Goal: Task Accomplishment & Management: Manage account settings

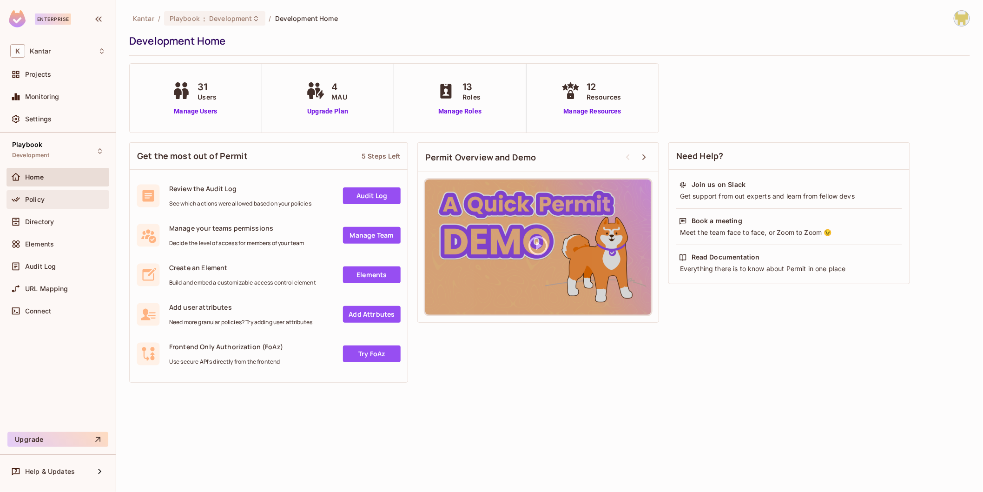
click at [62, 202] on div "Policy" at bounding box center [57, 199] width 95 height 11
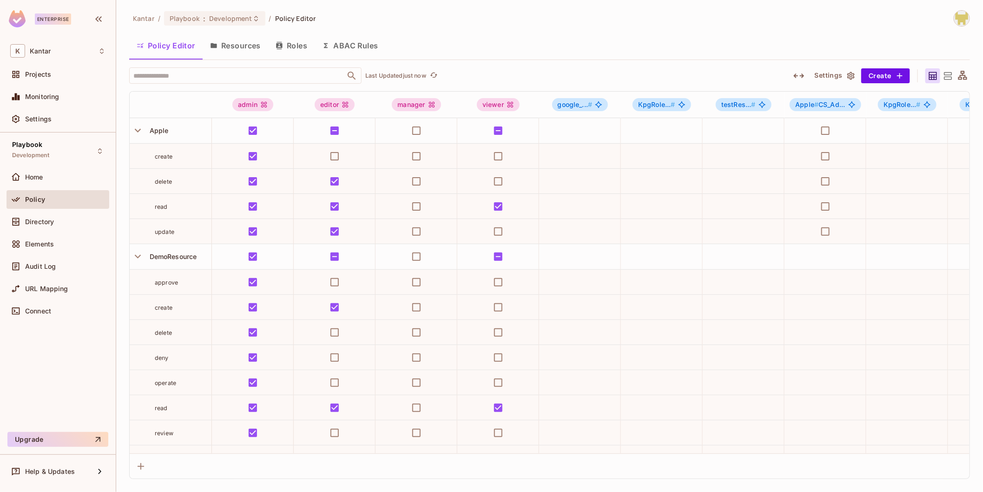
click at [238, 55] on button "Resources" at bounding box center [236, 45] width 66 height 23
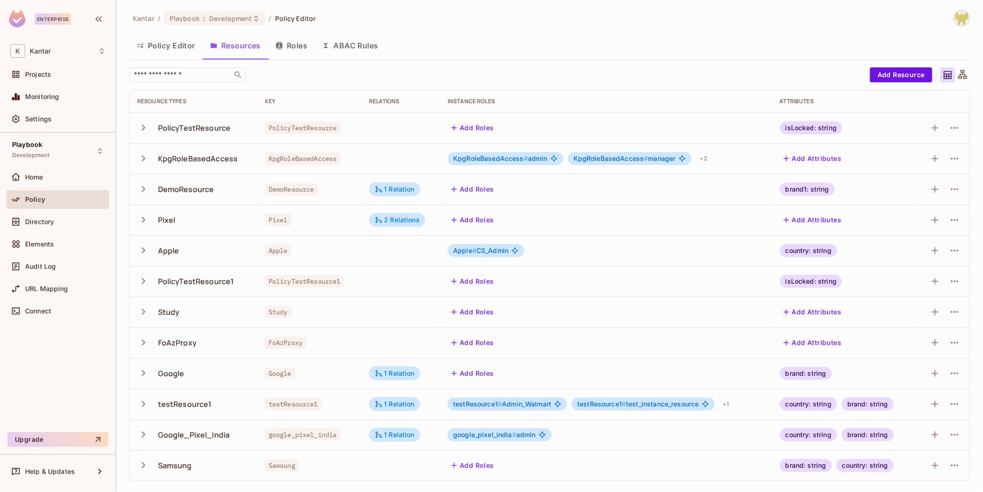
click at [150, 464] on button "button" at bounding box center [145, 465] width 16 height 20
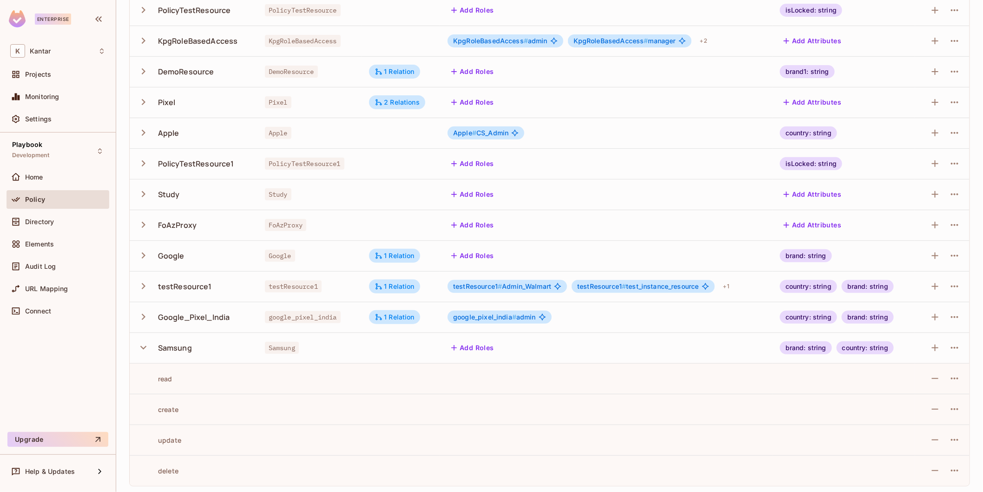
scroll to position [119, 0]
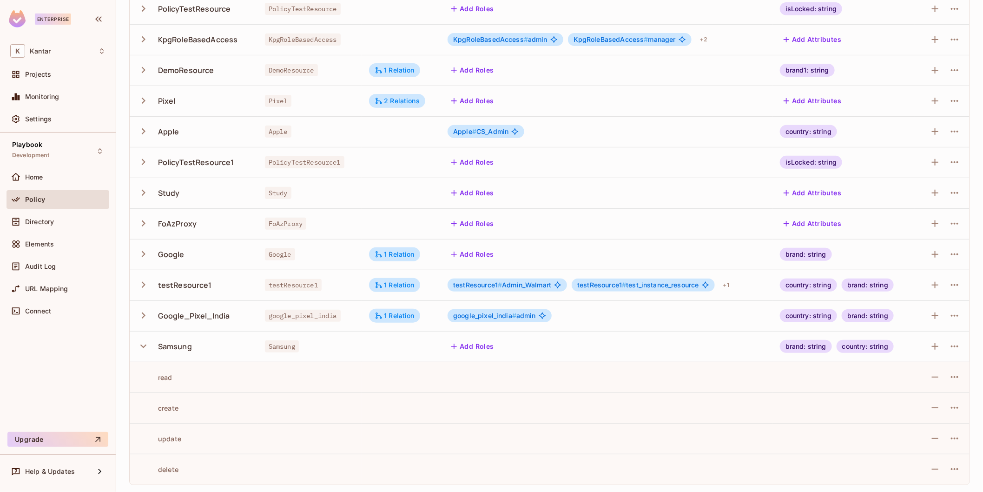
click at [146, 342] on icon "button" at bounding box center [143, 346] width 13 height 13
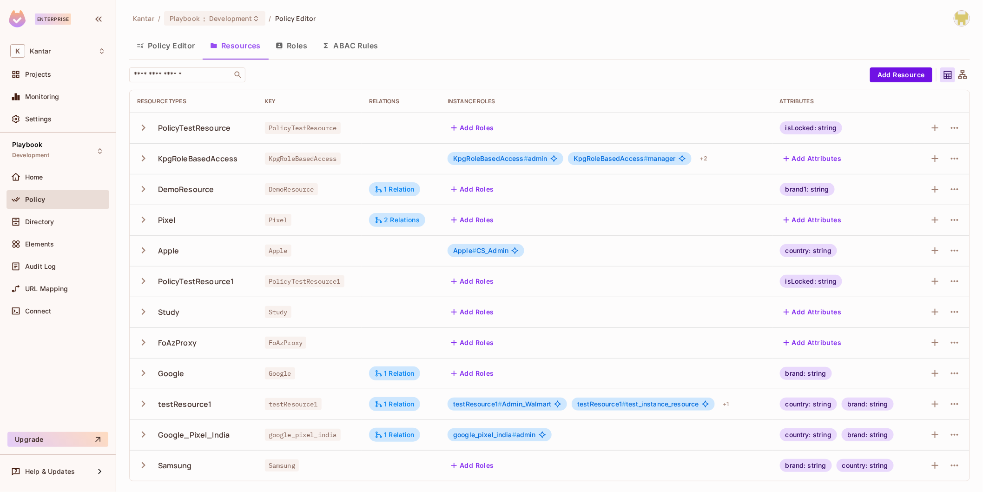
click at [163, 51] on button "Policy Editor" at bounding box center [165, 45] width 73 height 23
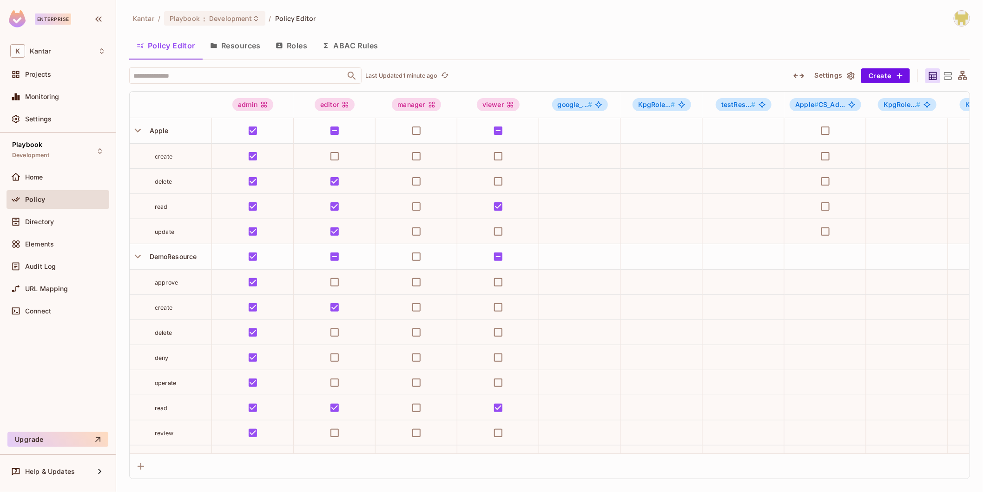
click at [213, 65] on div "Kantar / Playbook : Development / Policy Editor Policy Editor Resources Roles A…" at bounding box center [549, 244] width 840 height 468
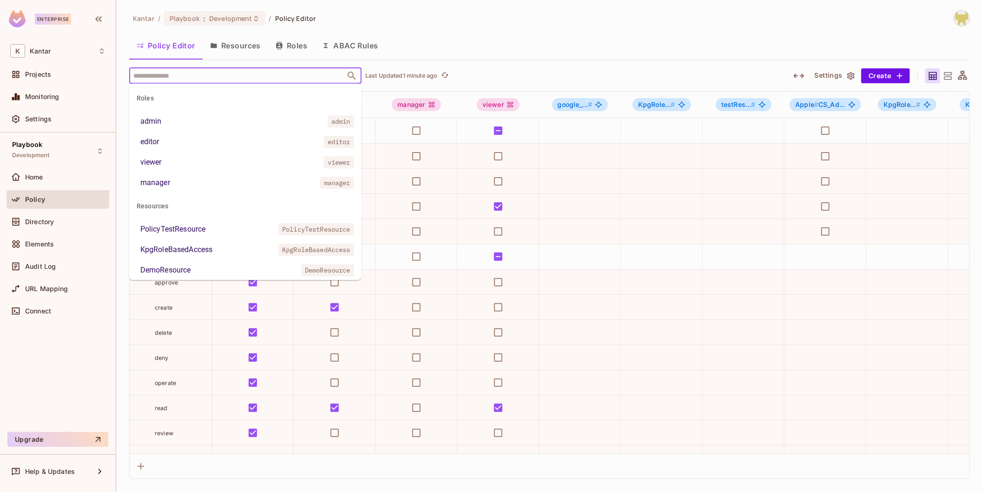
click at [214, 74] on input "text" at bounding box center [237, 75] width 212 height 16
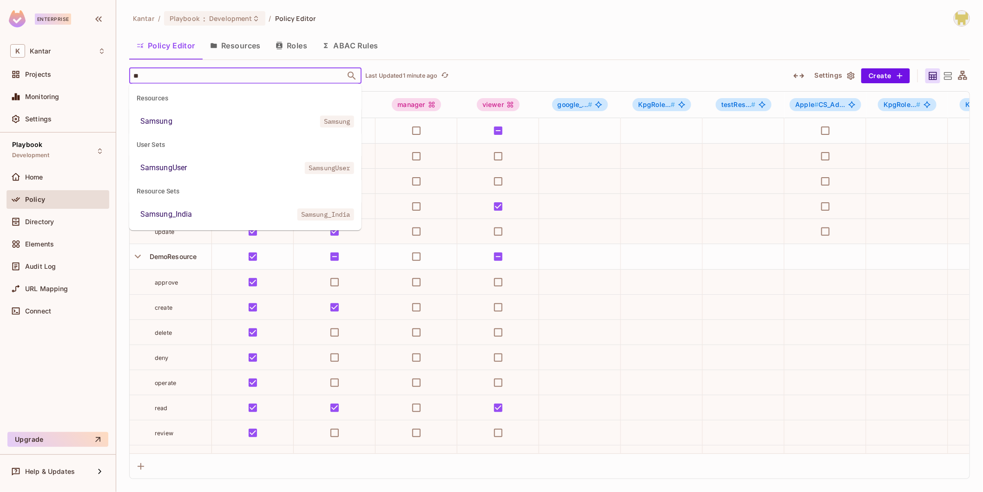
type input "***"
click at [212, 127] on li "Samsung Samsung" at bounding box center [245, 121] width 232 height 17
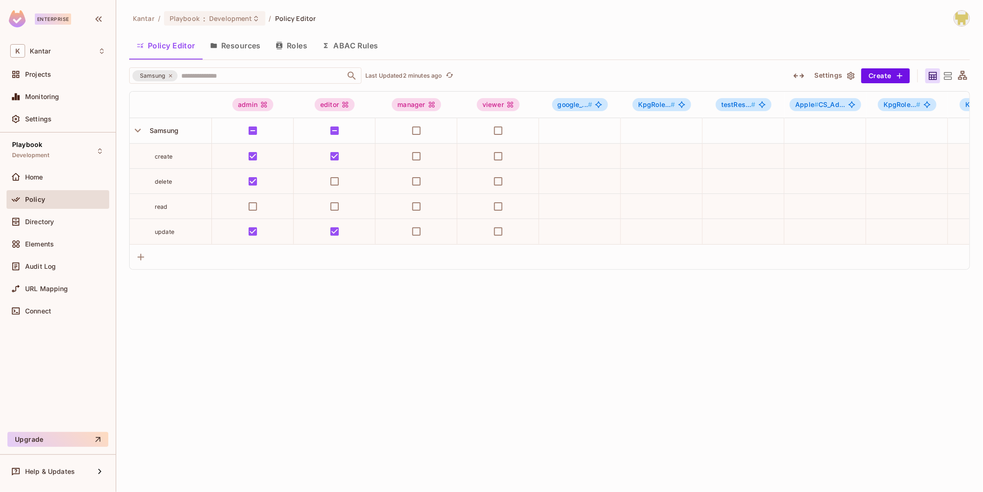
click at [370, 49] on button "ABAC Rules" at bounding box center [350, 45] width 71 height 23
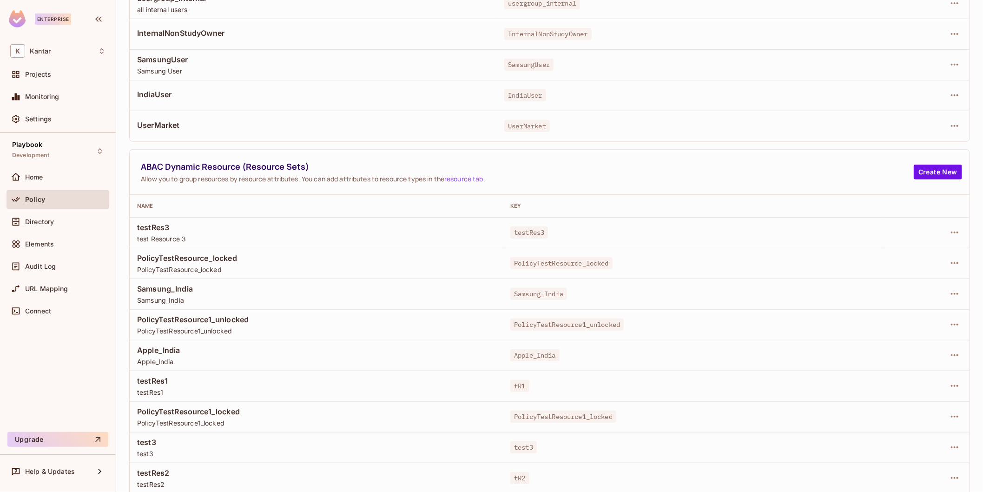
scroll to position [270, 0]
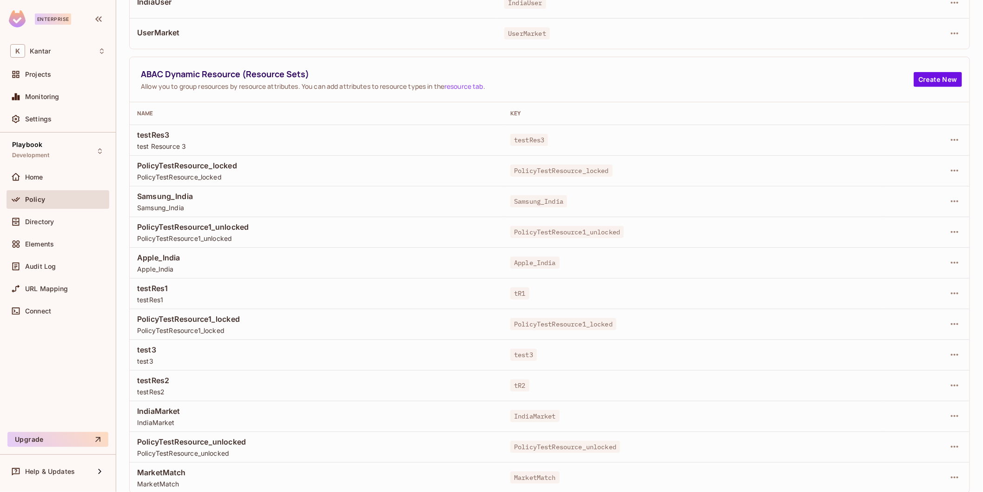
click at [197, 210] on td "Samsung_India Samsung_India" at bounding box center [316, 201] width 373 height 31
click at [949, 196] on icon "button" at bounding box center [954, 201] width 11 height 11
click at [892, 238] on div "Edit Dynamic Resource (Resource Set)" at bounding box center [867, 236] width 121 height 9
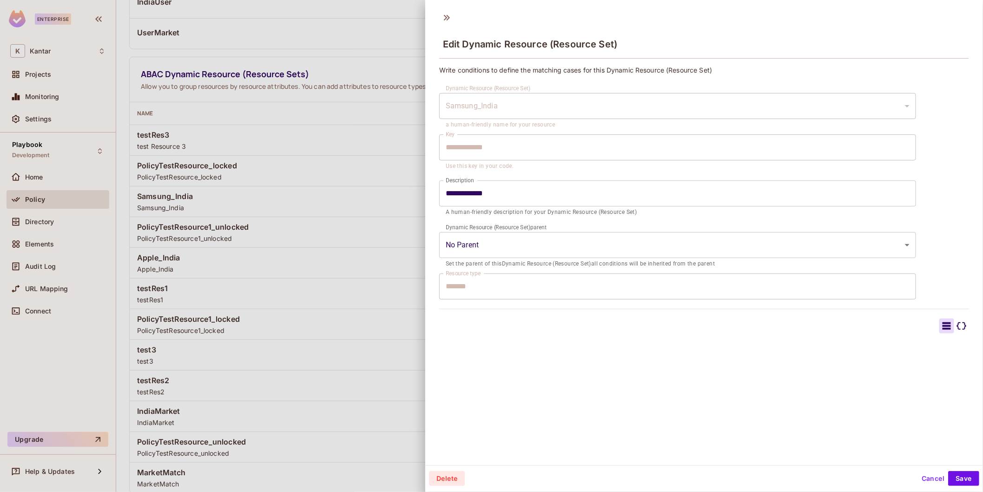
scroll to position [1, 0]
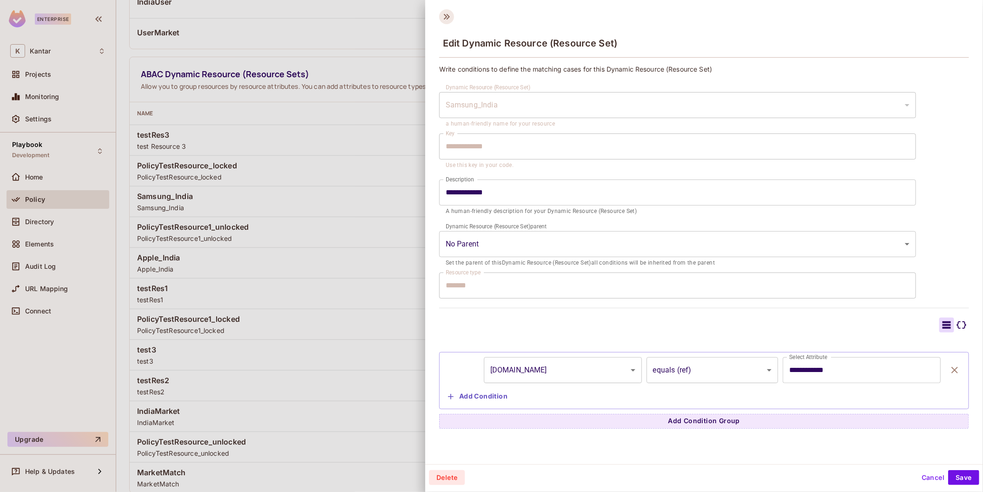
click at [444, 12] on icon at bounding box center [446, 16] width 15 height 15
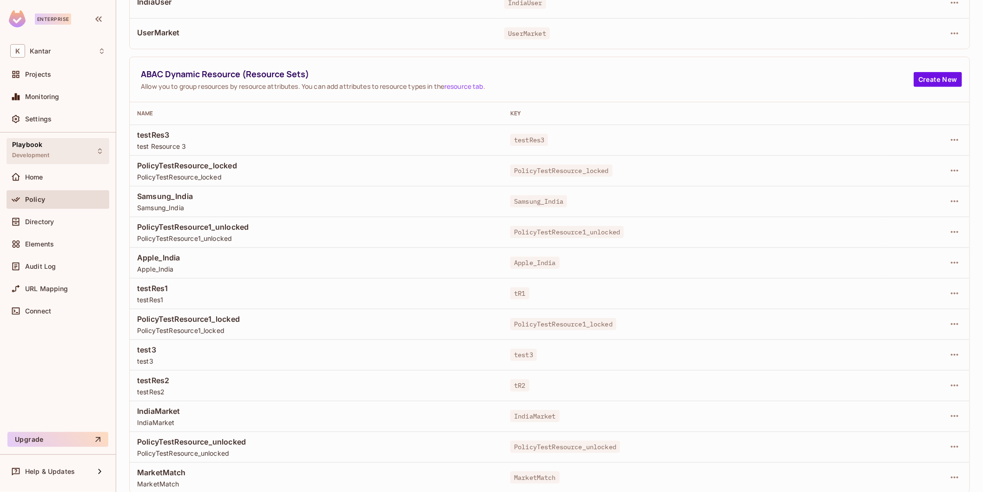
click at [39, 149] on div "Playbook Development" at bounding box center [31, 151] width 38 height 20
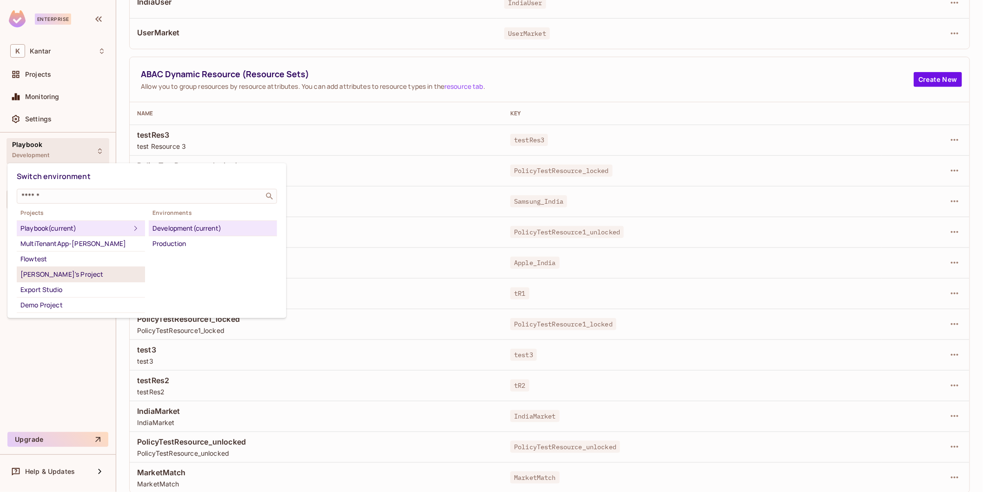
scroll to position [21, 0]
click at [79, 269] on div "Export Studio" at bounding box center [80, 268] width 121 height 11
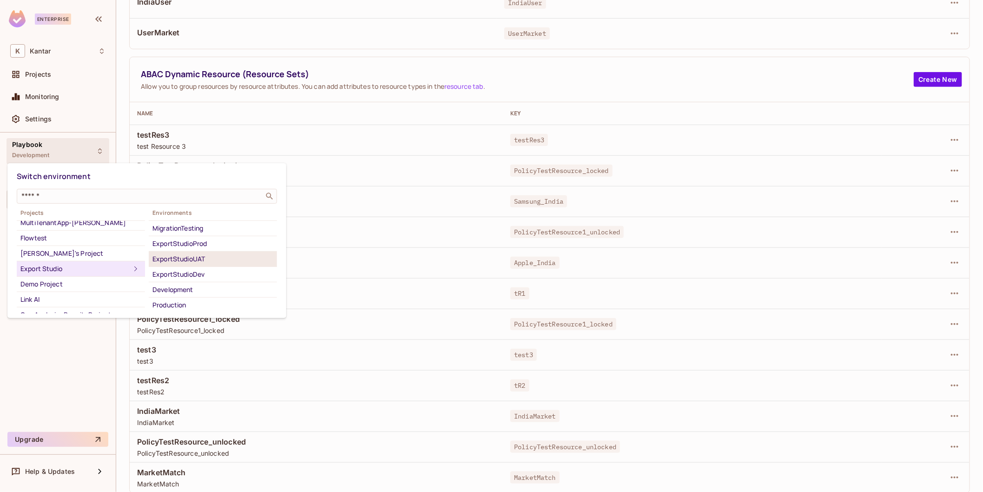
click at [215, 257] on div "ExportStudioUAT" at bounding box center [212, 258] width 121 height 11
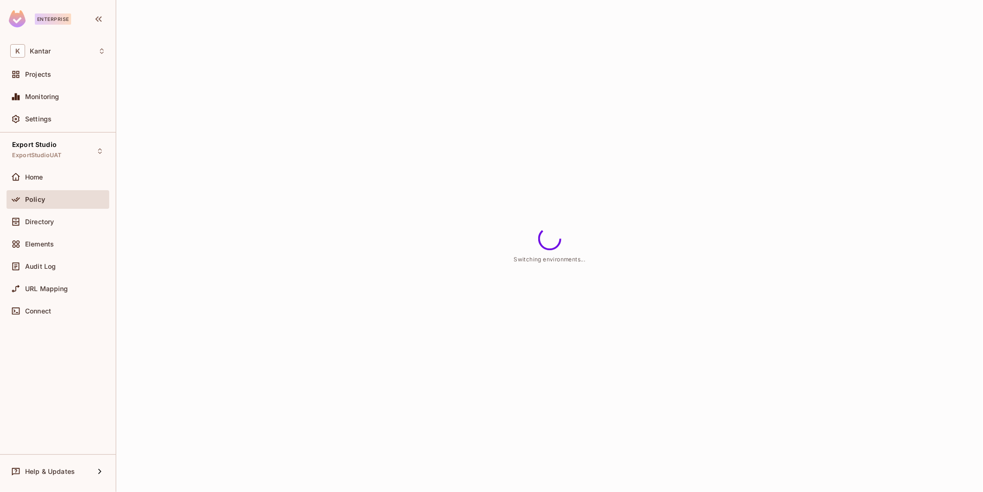
scroll to position [0, 0]
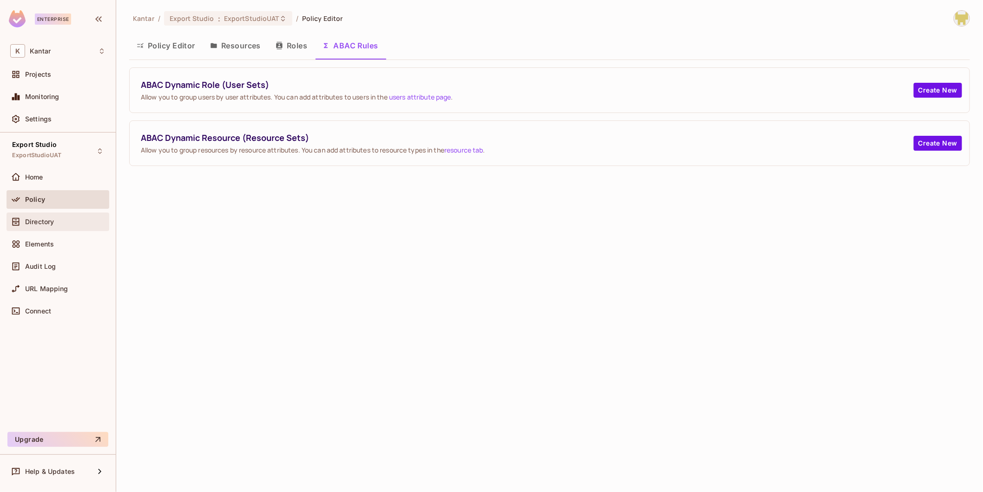
click at [44, 219] on span "Directory" at bounding box center [39, 221] width 29 height 7
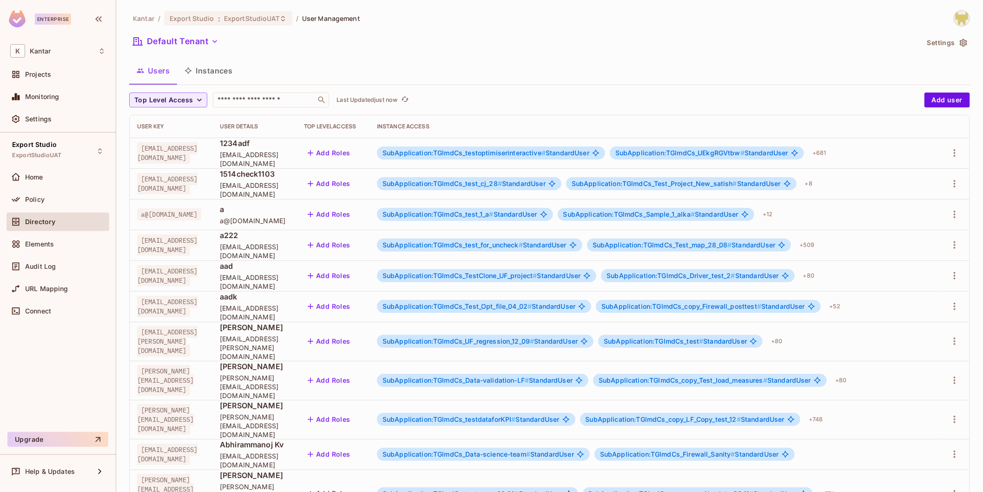
click at [738, 214] on span "SubApplication:TGlmdCs_Sample_1_alka # StandardUser" at bounding box center [650, 213] width 175 height 7
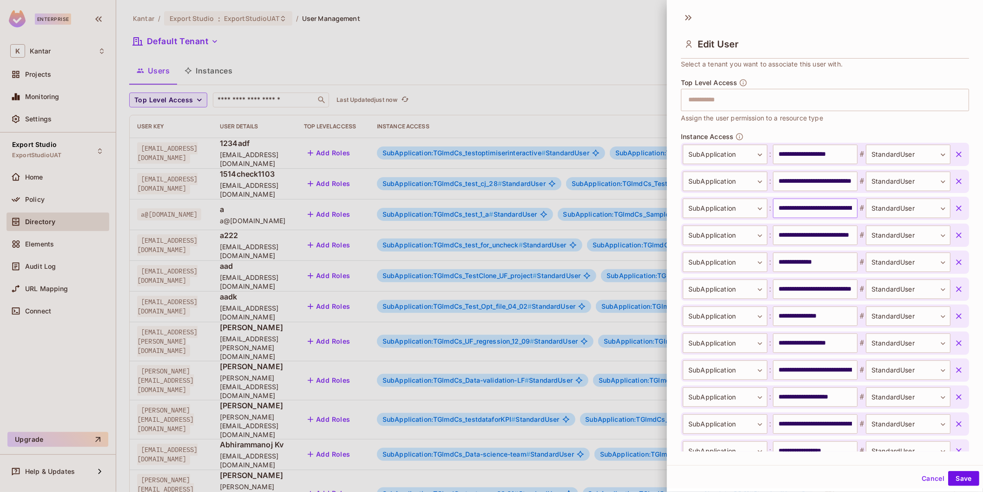
scroll to position [263, 0]
click at [784, 152] on input "**********" at bounding box center [815, 155] width 85 height 20
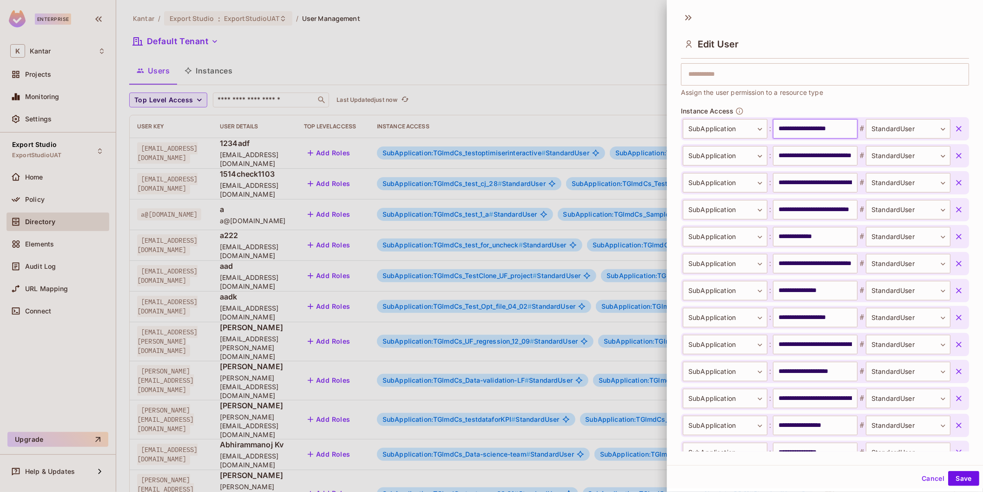
scroll to position [289, 0]
click at [811, 156] on input "**********" at bounding box center [815, 155] width 85 height 20
